Goal: Task Accomplishment & Management: Manage account settings

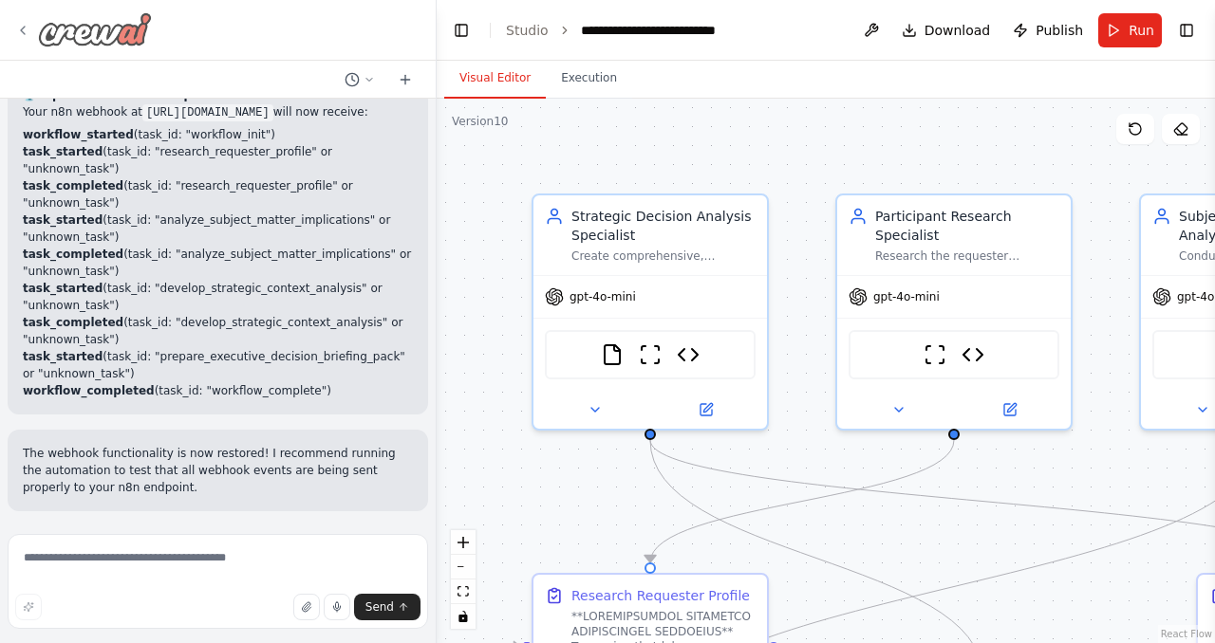
click at [56, 41] on img at bounding box center [95, 29] width 114 height 34
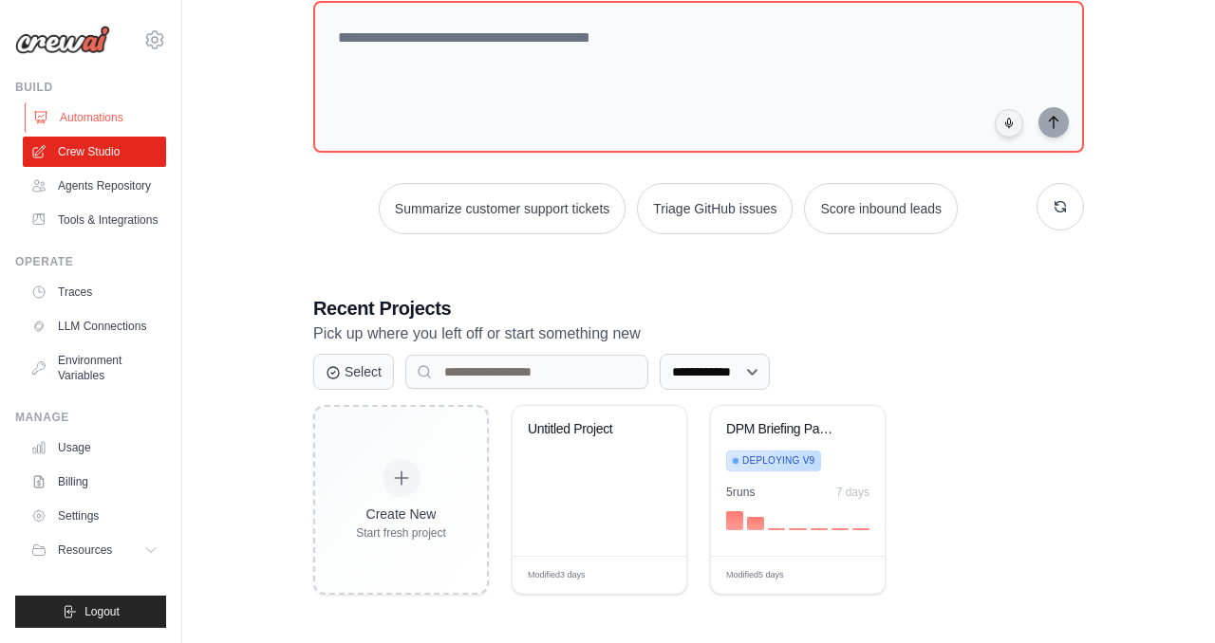
click at [115, 126] on link "Automations" at bounding box center [96, 117] width 143 height 30
click at [127, 614] on button "Logout" at bounding box center [90, 612] width 151 height 32
click at [133, 612] on button "Logout" at bounding box center [90, 612] width 151 height 32
